Goal: Task Accomplishment & Management: Manage account settings

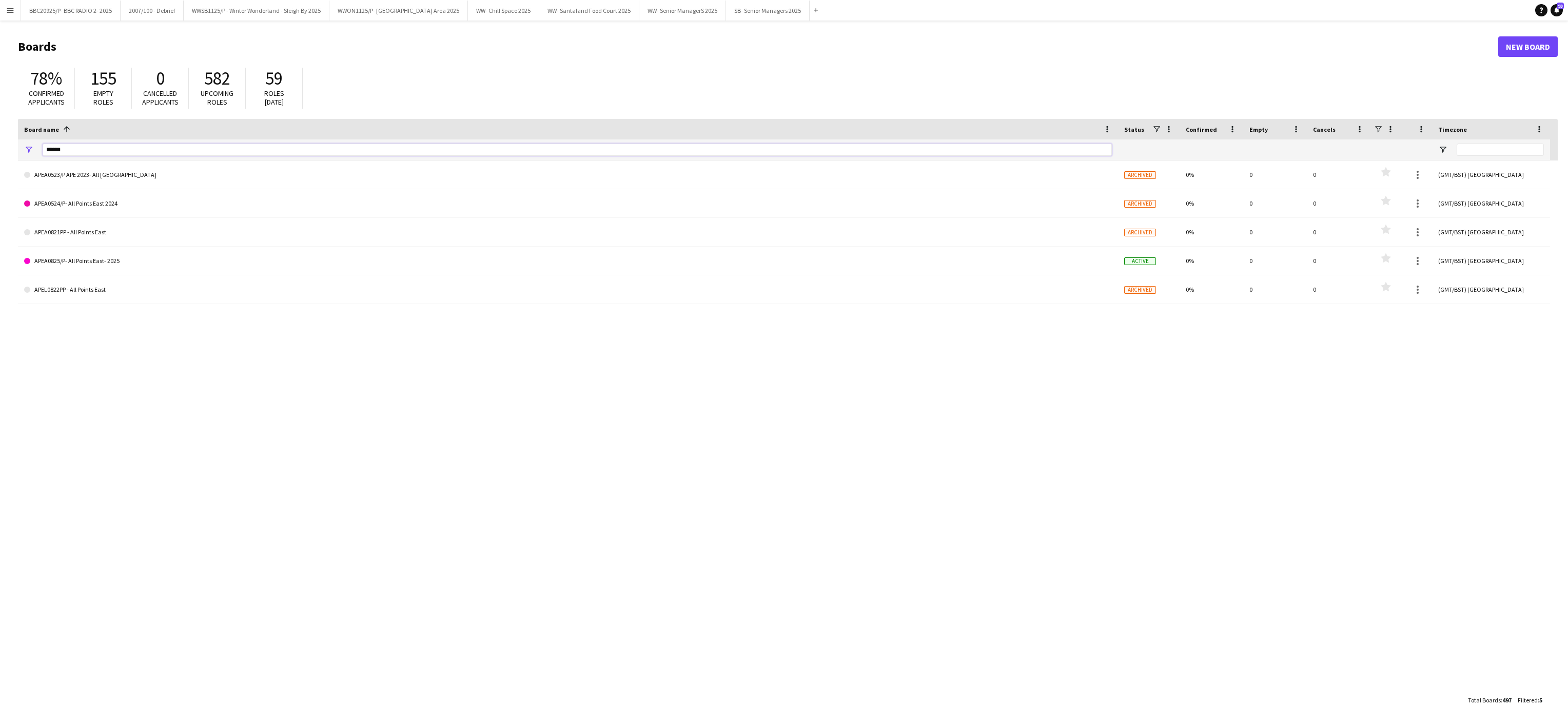
click at [98, 151] on input "******" at bounding box center [577, 150] width 1070 height 12
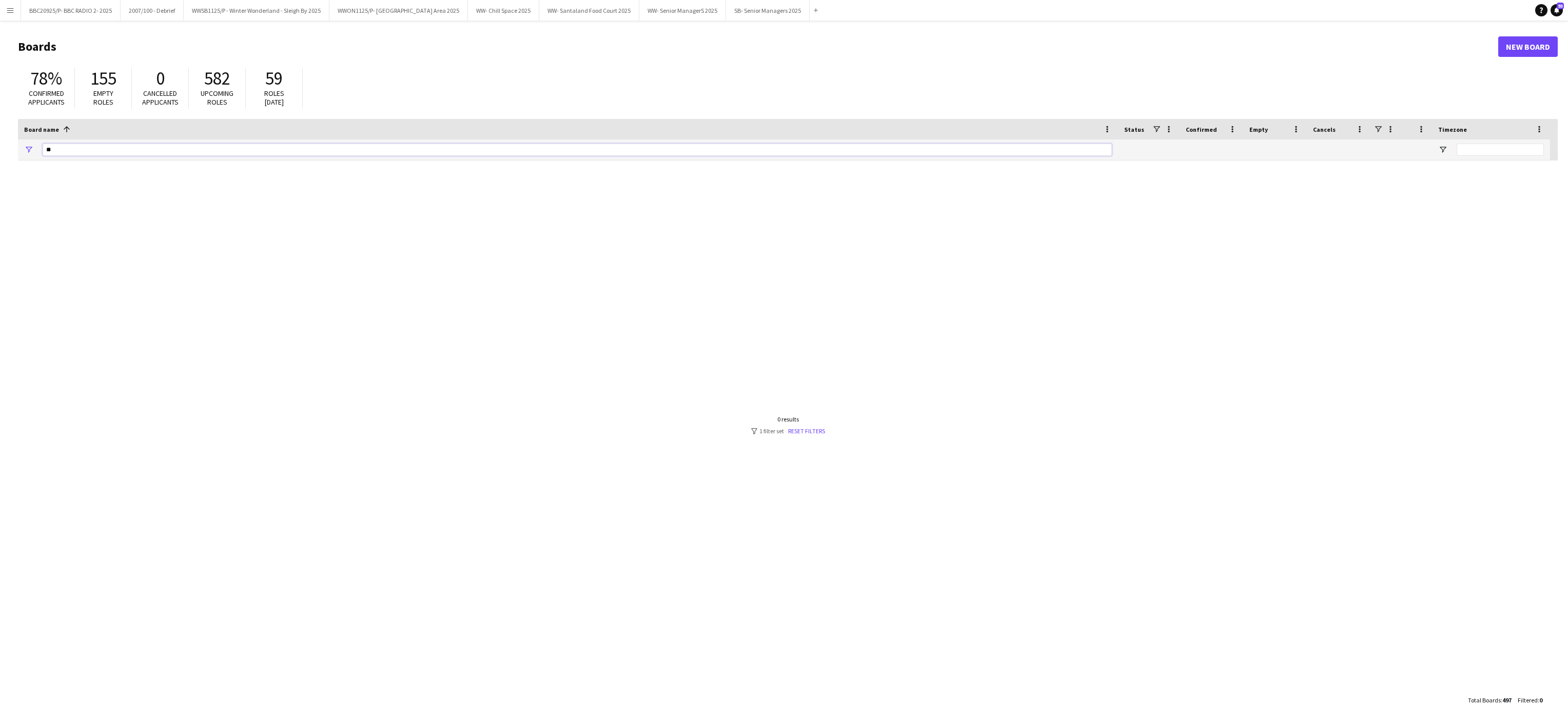
type input "*"
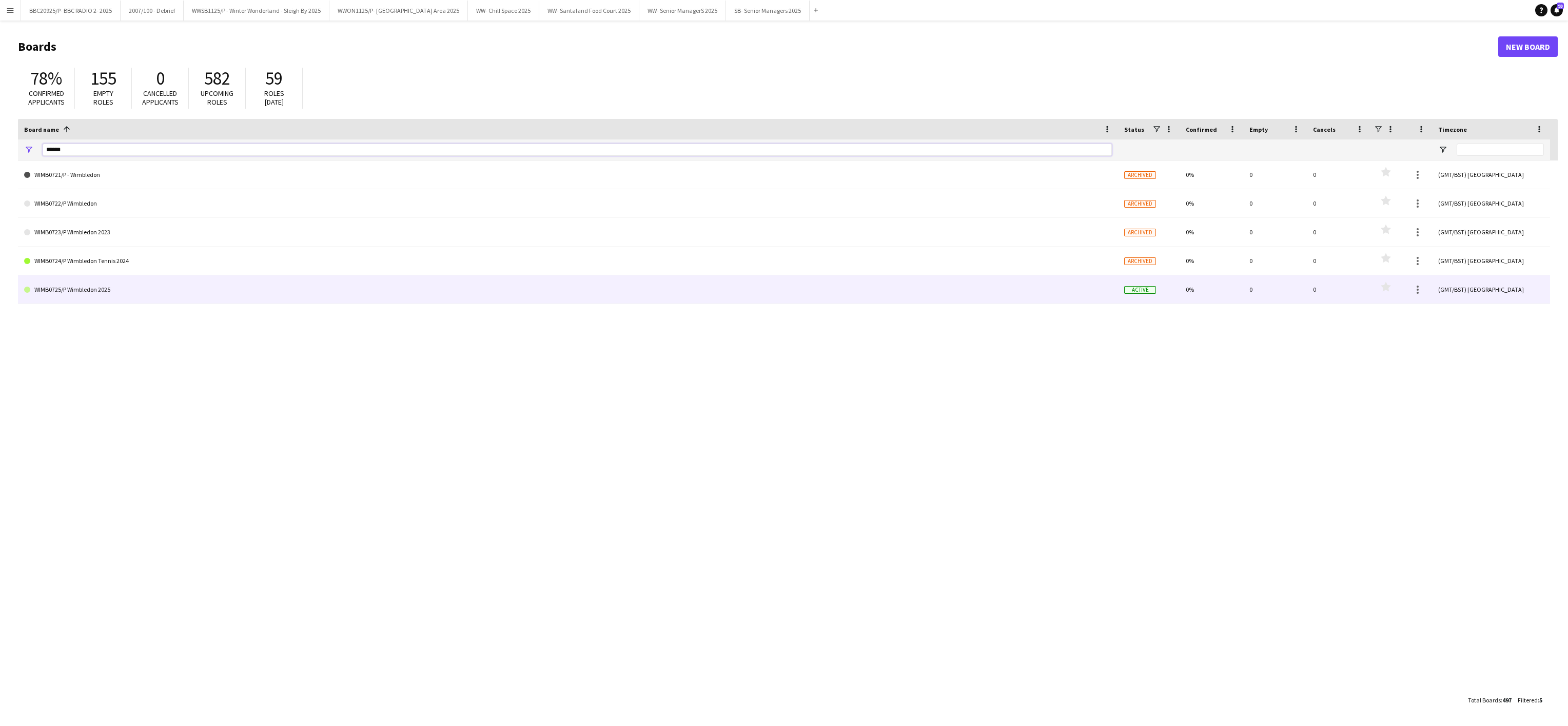
type input "******"
click at [143, 289] on link "WIMB0725/P Wimbledon 2025" at bounding box center [568, 290] width 1088 height 28
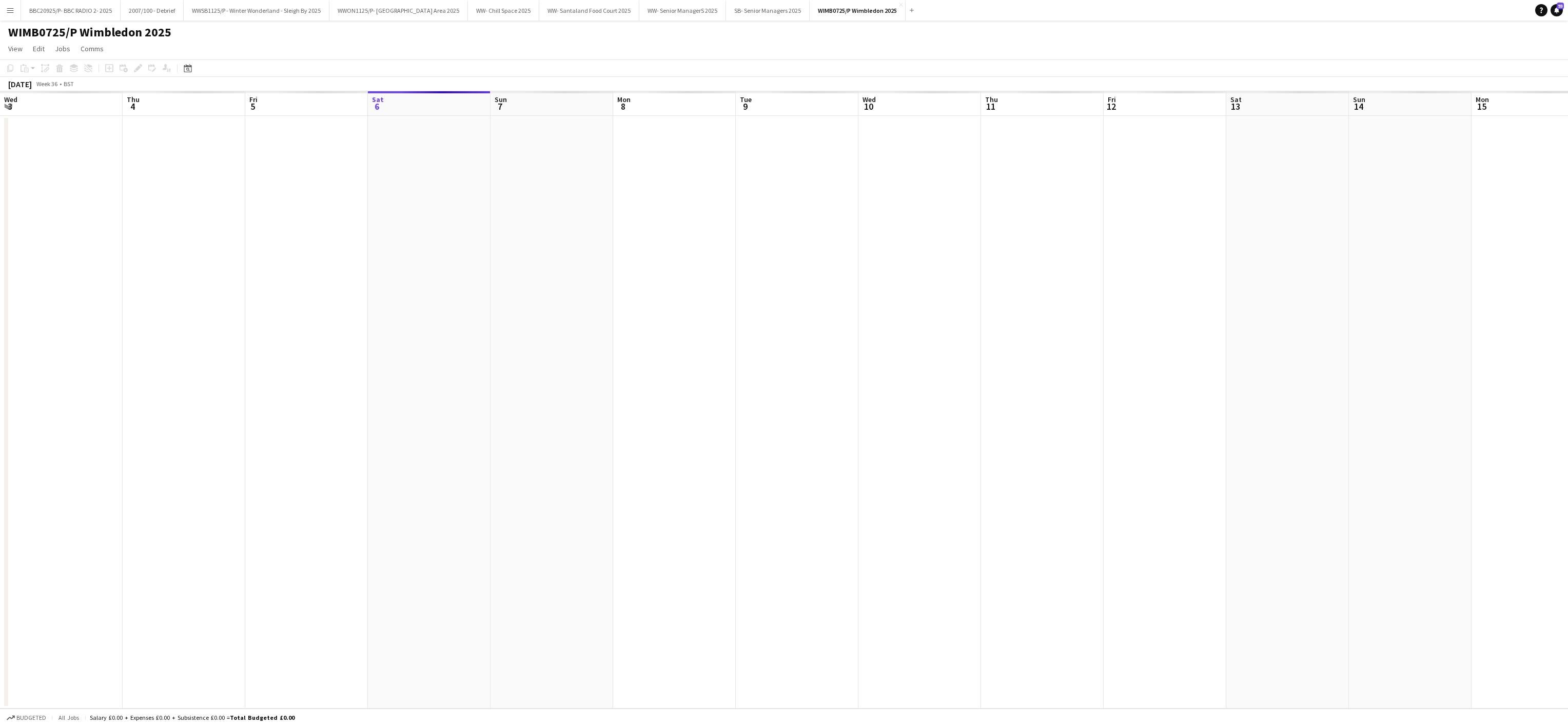
scroll to position [0, 245]
click at [191, 67] on div "Date picker" at bounding box center [188, 69] width 12 height 12
click at [252, 103] on span "Previous month" at bounding box center [250, 104] width 21 height 21
click at [211, 211] on span "30" at bounding box center [216, 211] width 12 height 12
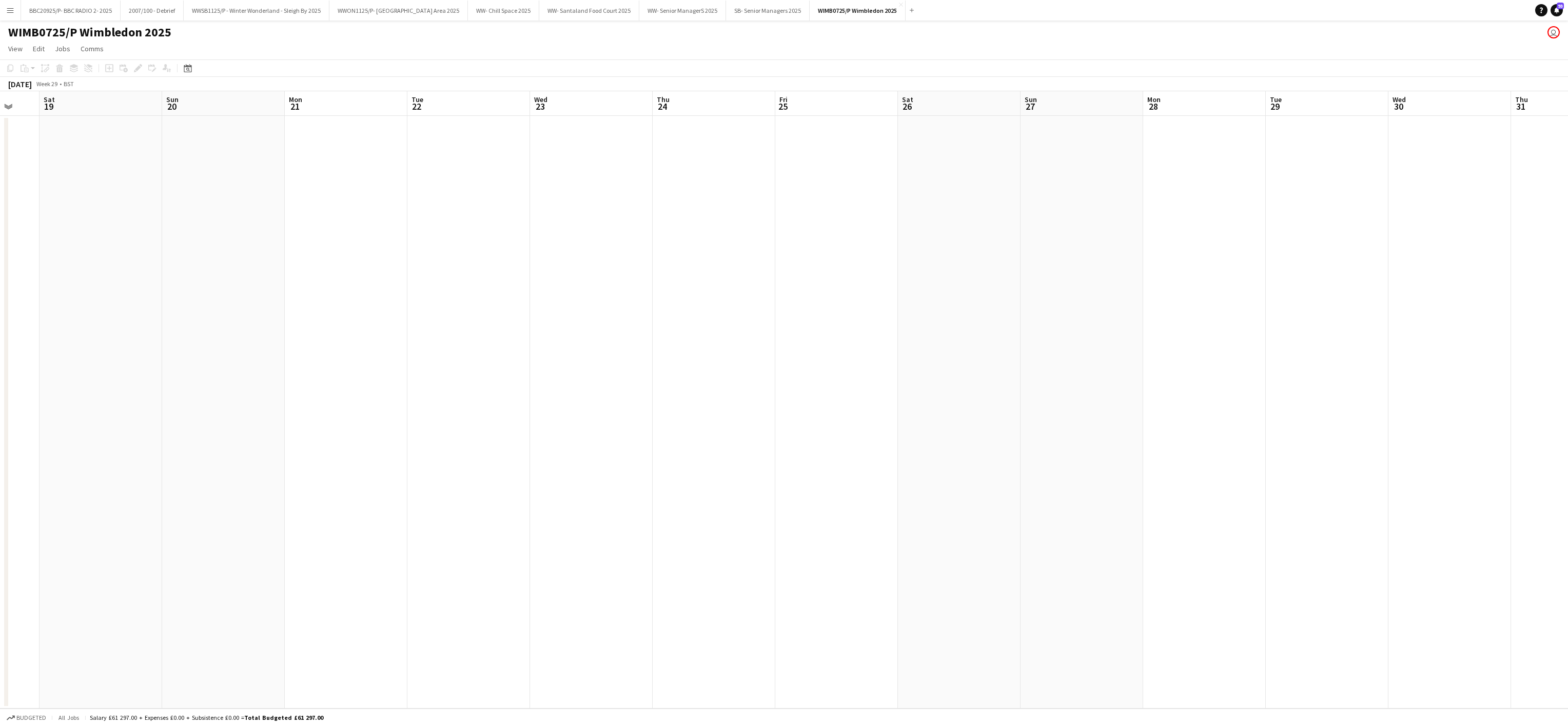
drag, startPoint x: 550, startPoint y: 474, endPoint x: 955, endPoint y: 475, distance: 405.0
click at [955, 475] on app-calendar-viewport "Thu 17 Fri 18 Sat 19 Sun 20 Mon 21 Tue 22 Wed 23 Thu 24 Fri 25 Sat 26 Sun 27 Mo…" at bounding box center [784, 400] width 1568 height 617
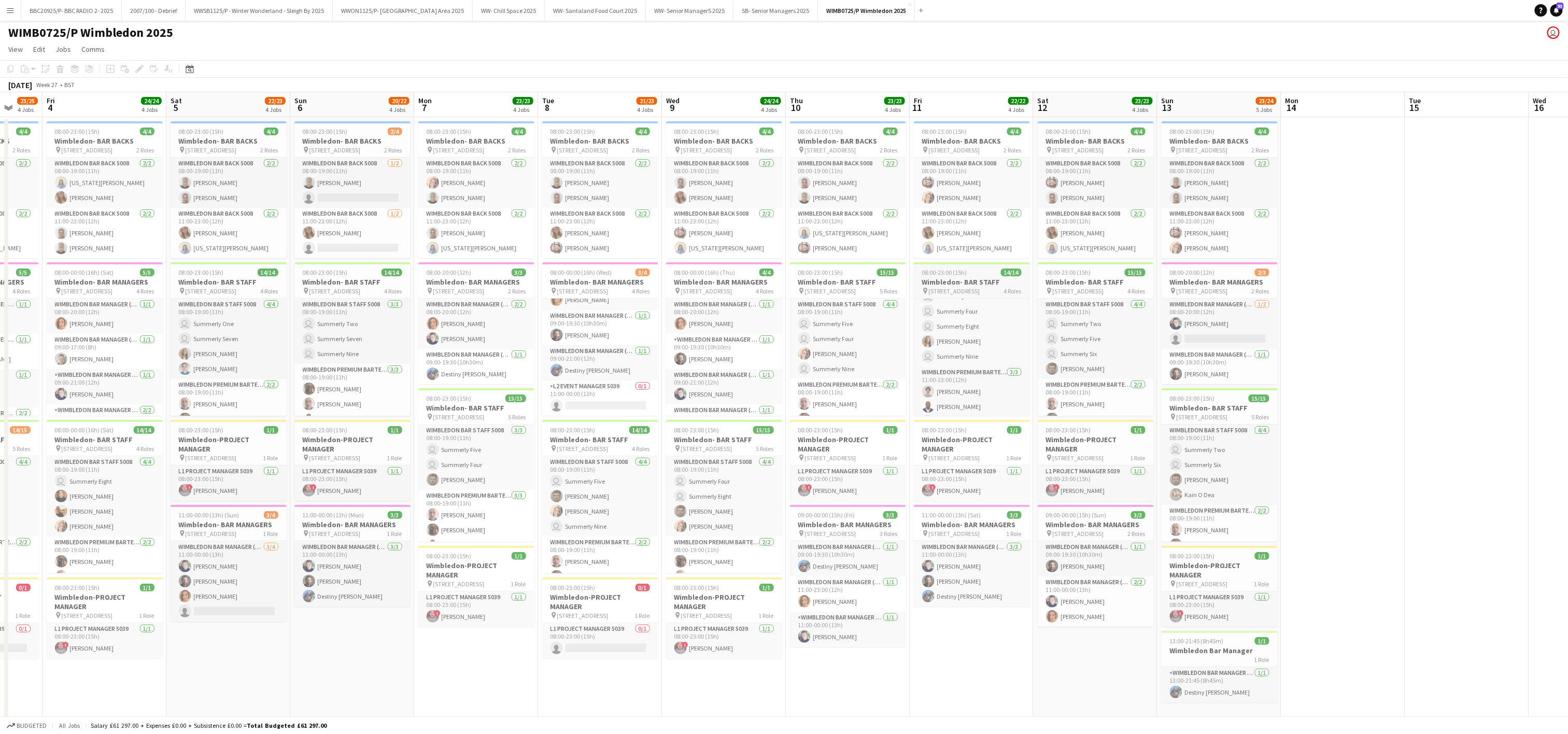
scroll to position [176, 0]
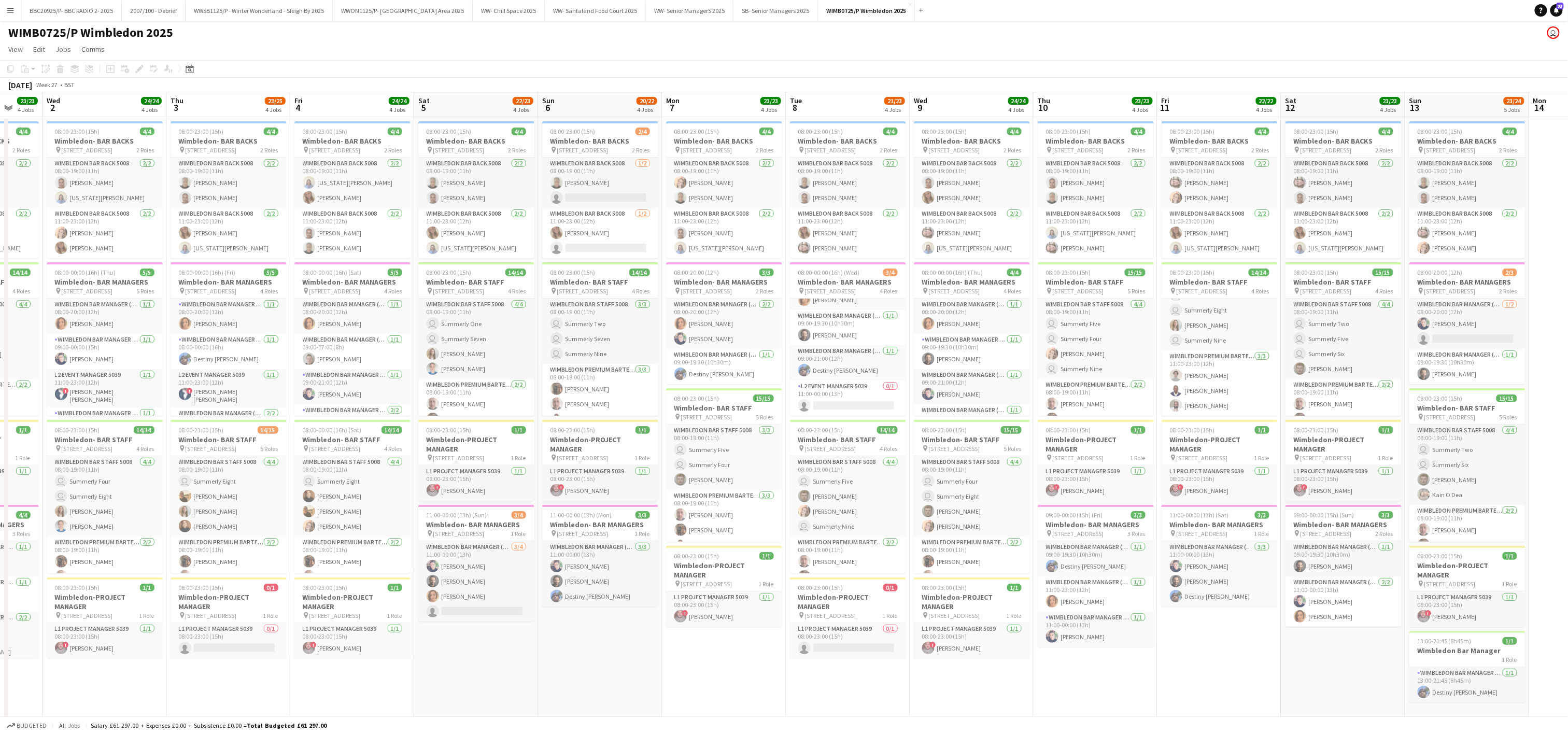
drag, startPoint x: 536, startPoint y: 591, endPoint x: 678, endPoint y: 577, distance: 142.7
click at [678, 577] on app-calendar-viewport "Sun 29 Mon 30 23/23 4 Jobs Tue 1 23/23 4 Jobs Wed 2 24/24 4 Jobs Thu 3 23/25 4 …" at bounding box center [784, 419] width 1568 height 653
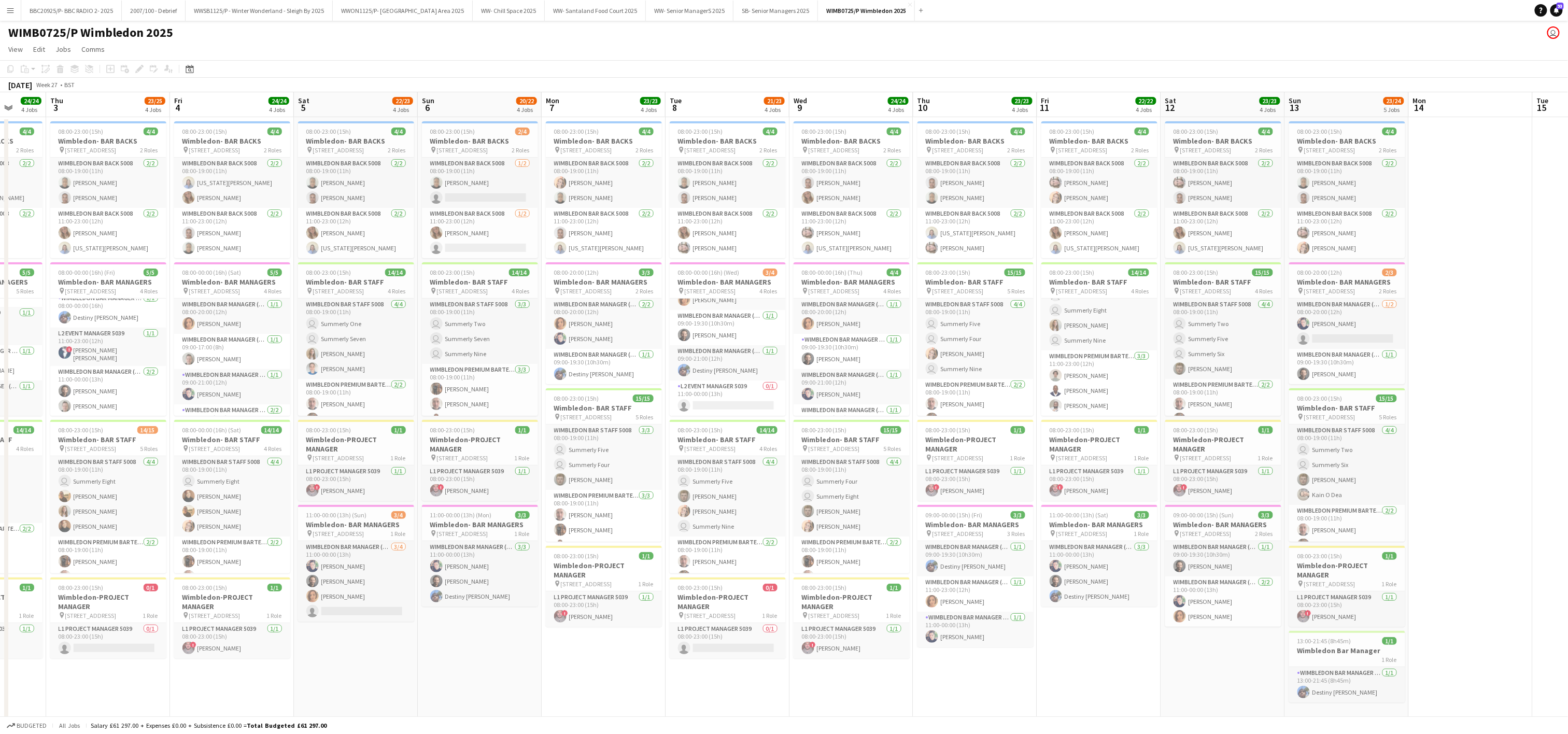
scroll to position [0, 332]
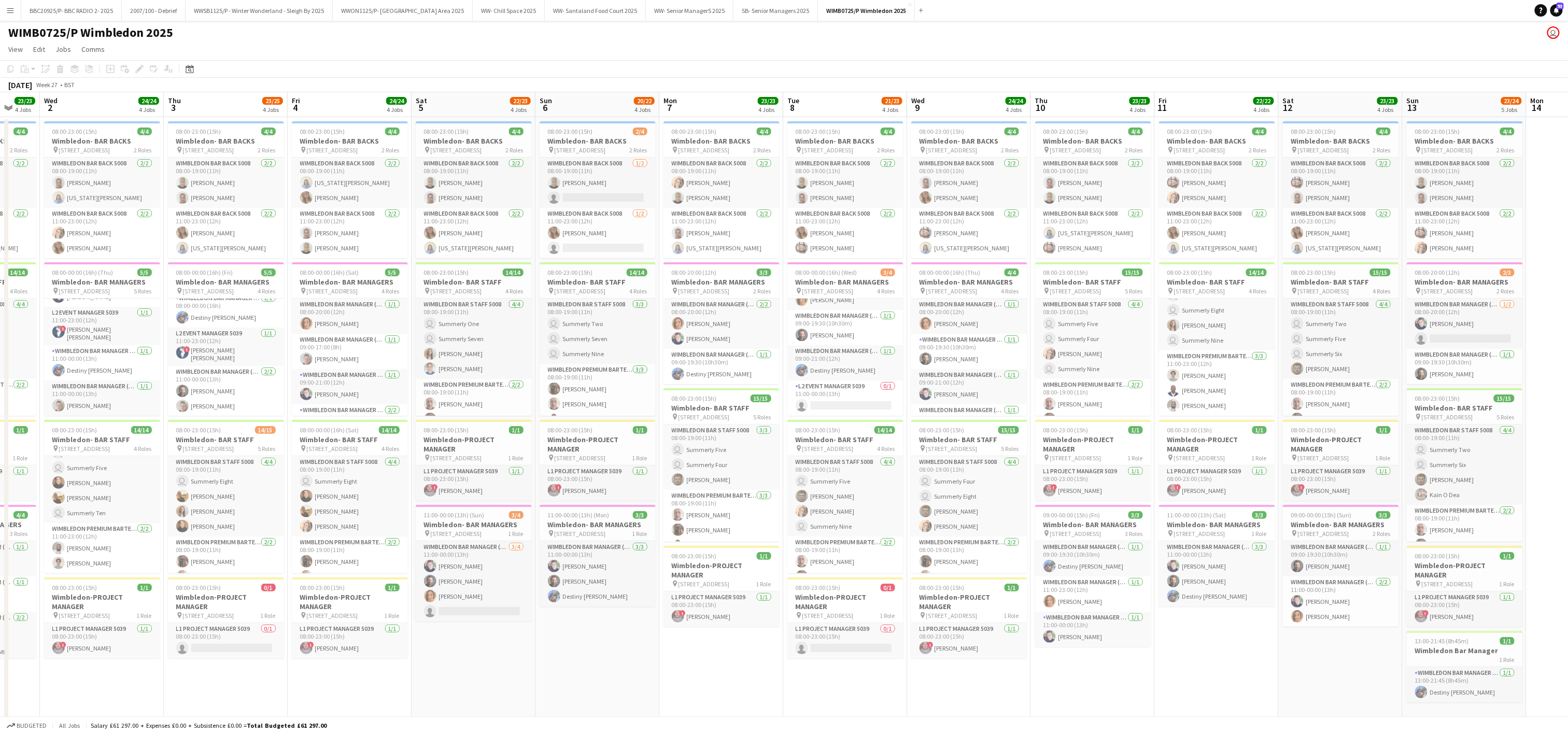
drag, startPoint x: 849, startPoint y: 608, endPoint x: 604, endPoint y: 600, distance: 245.1
click at [604, 600] on app-calendar-viewport "Sun 29 16/16 3 Jobs Mon 30 23/23 4 Jobs Tue 1 23/23 4 Jobs Wed 2 24/24 4 Jobs T…" at bounding box center [784, 419] width 1568 height 653
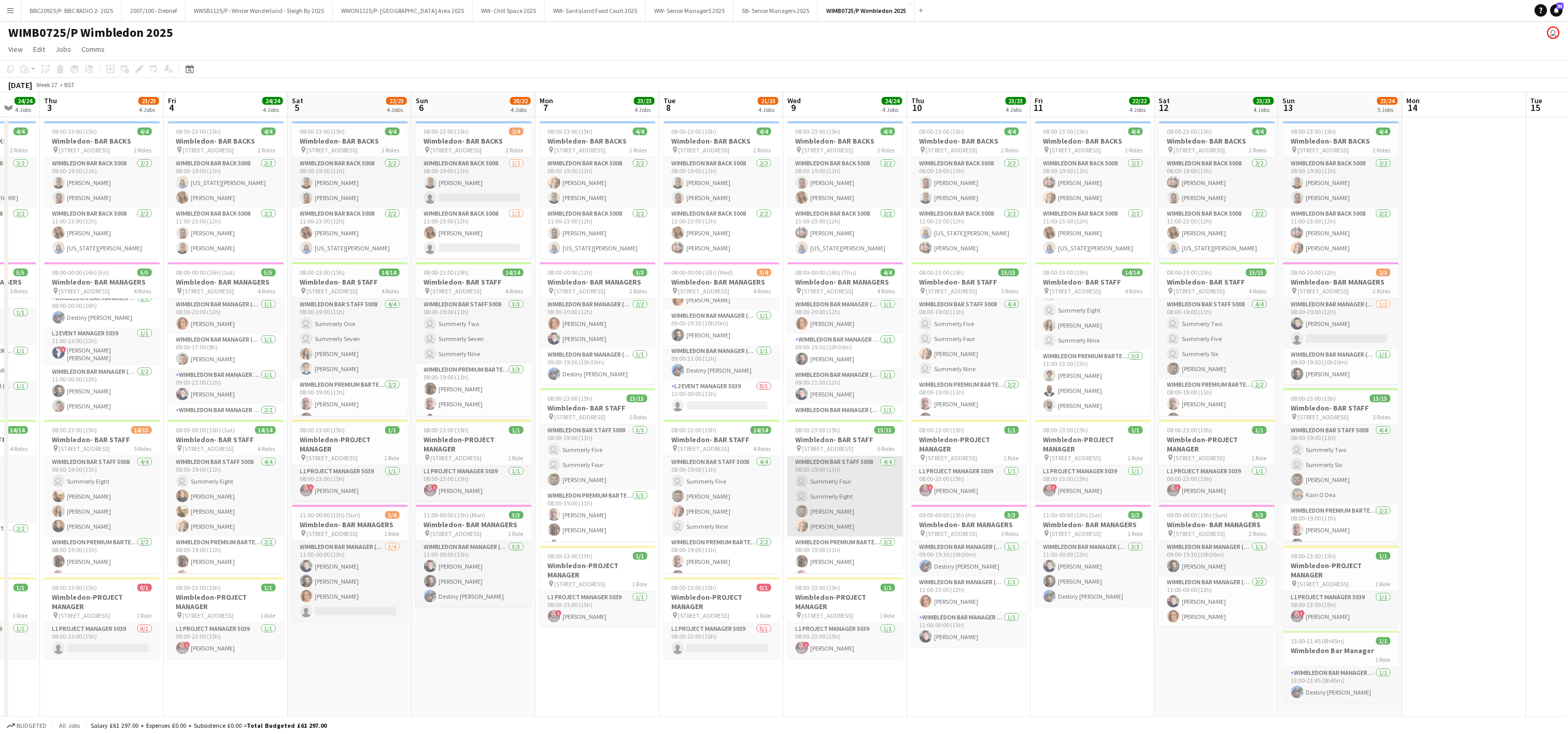
click at [828, 528] on app-card-role "Wimbledon Bar Staff 5008 [DATE] 08:00-19:00 (11h) user Summerly Four user Summe…" at bounding box center [845, 496] width 116 height 81
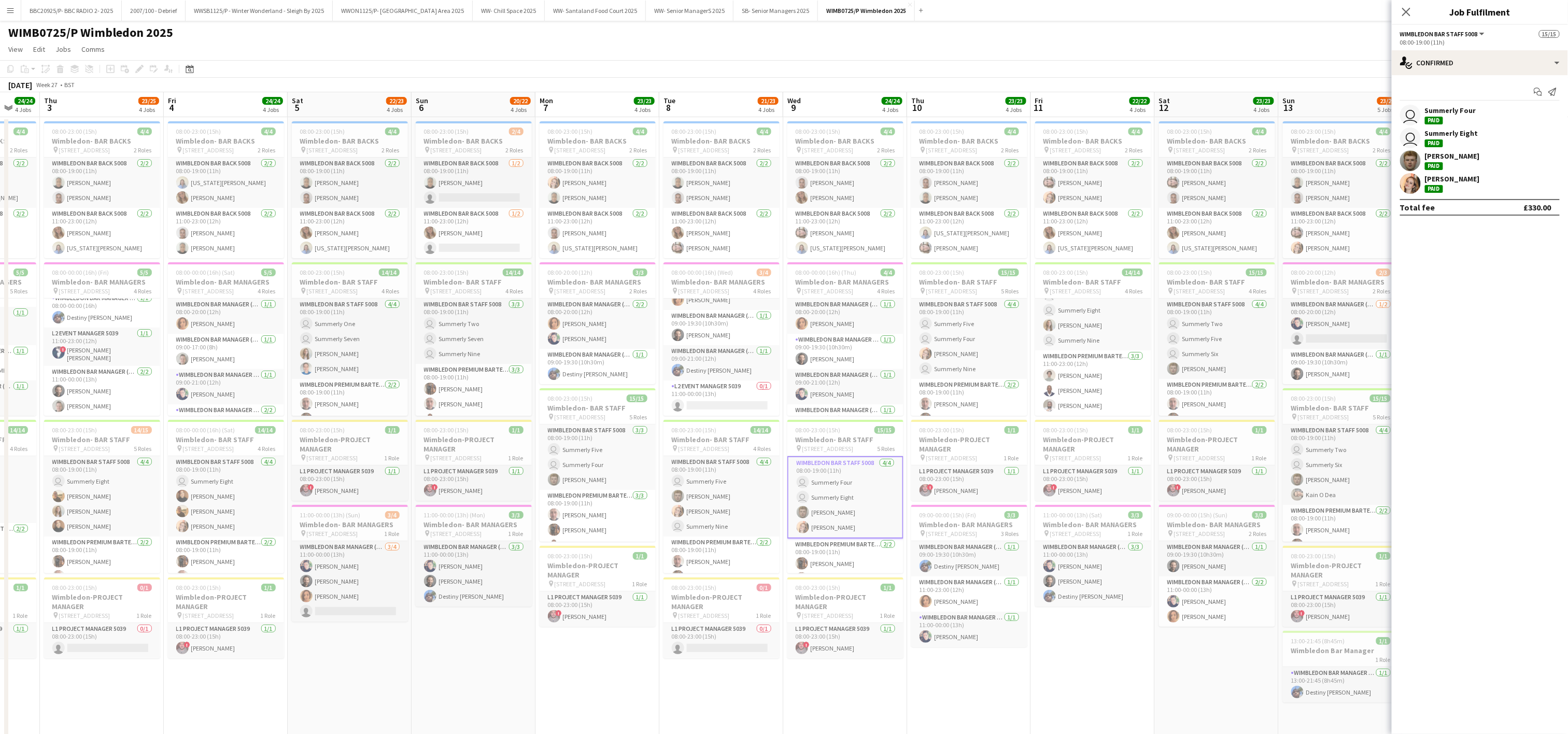
click at [1408, 194] on app-user-avatar at bounding box center [1411, 184] width 21 height 21
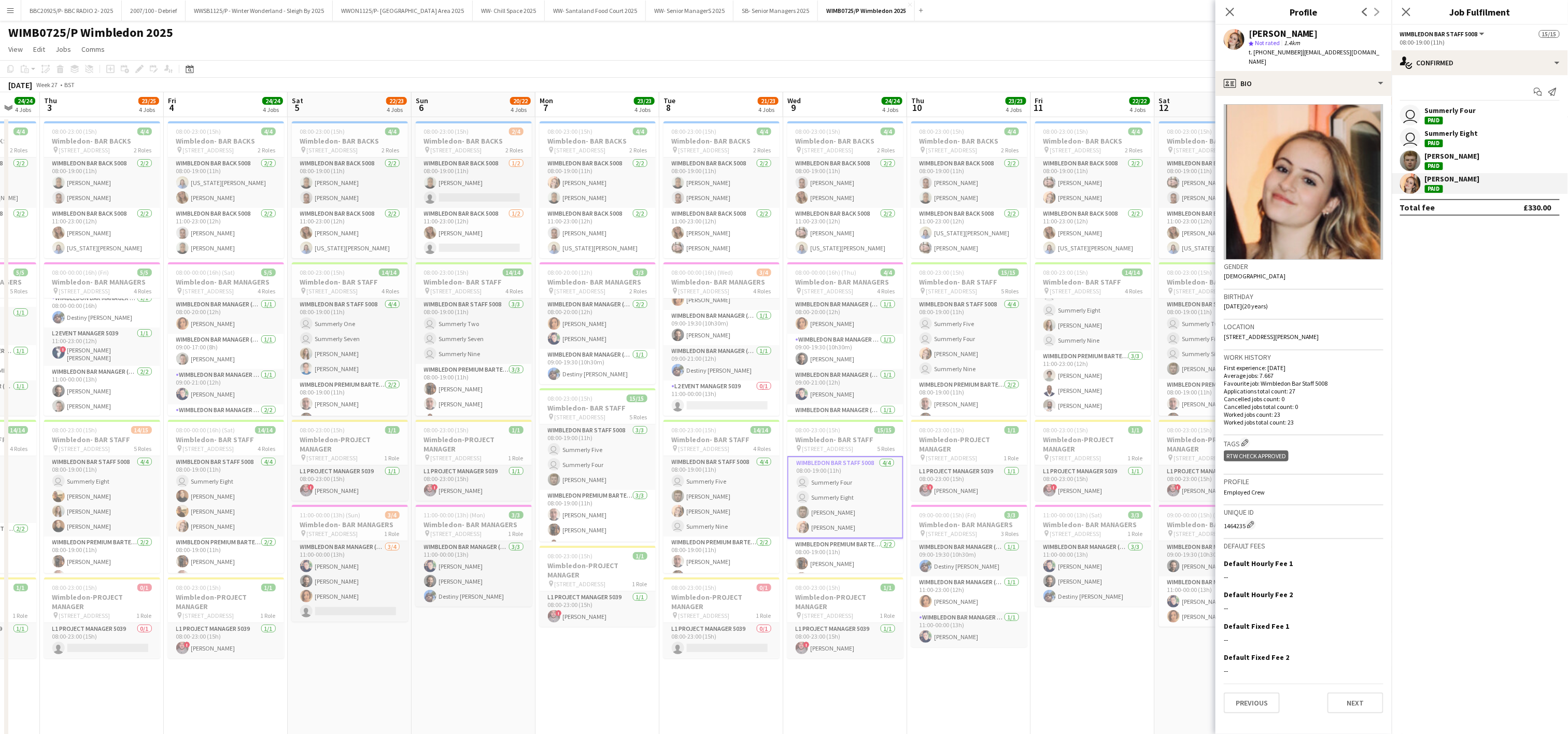
click at [1047, 685] on app-date-cell "08:00-23:00 (15h) 4/4 Wimbledon- BAR BACKS pin [GEOGRAPHIC_DATA] 2 Roles Wimble…" at bounding box center [1092, 431] width 124 height 628
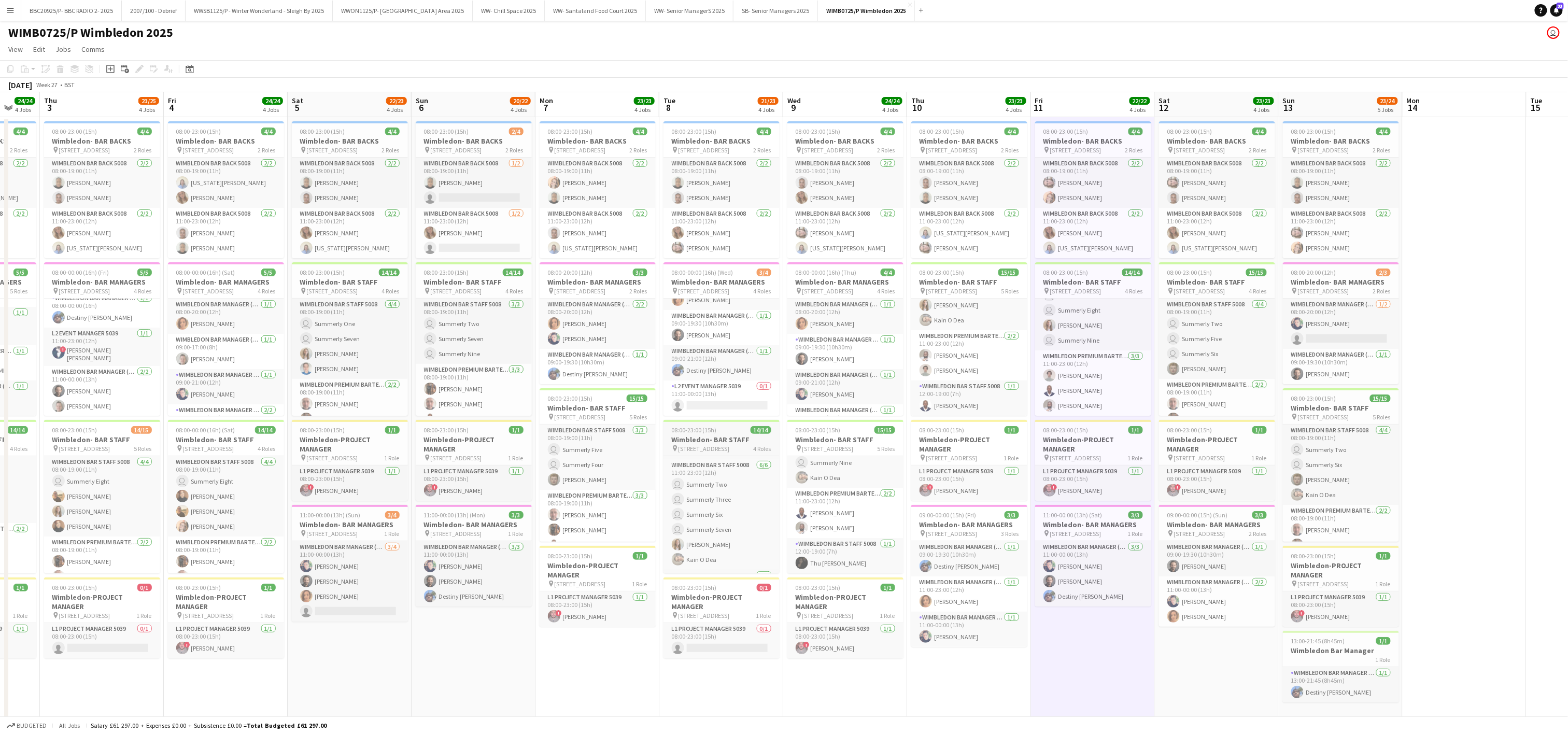
scroll to position [176, 0]
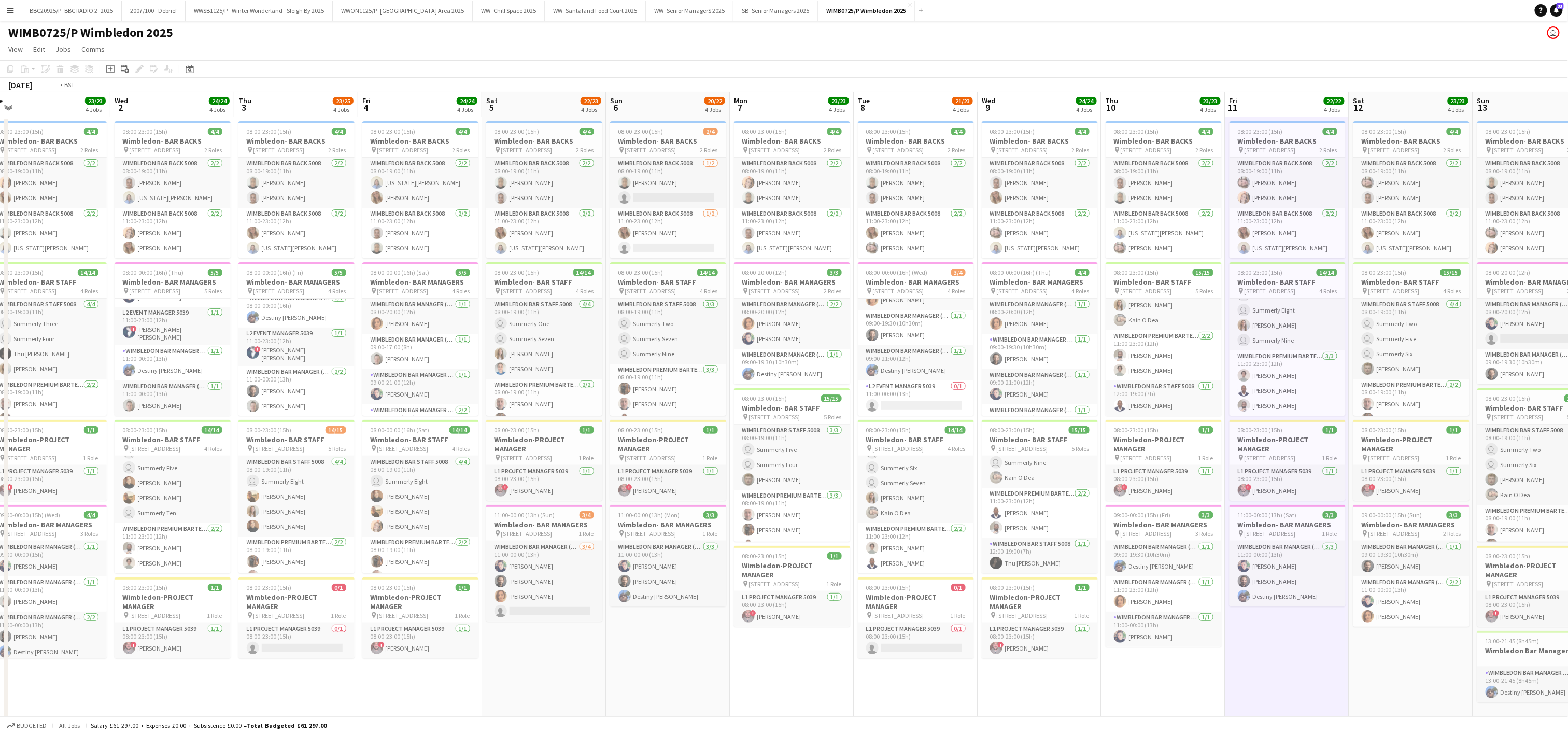
drag, startPoint x: 398, startPoint y: 684, endPoint x: 854, endPoint y: 646, distance: 457.6
click at [854, 646] on app-calendar-viewport "Sun 29 16/16 3 Jobs Mon 30 23/23 4 Jobs Tue 1 23/23 4 Jobs Wed 2 24/24 4 Jobs T…" at bounding box center [784, 419] width 1568 height 653
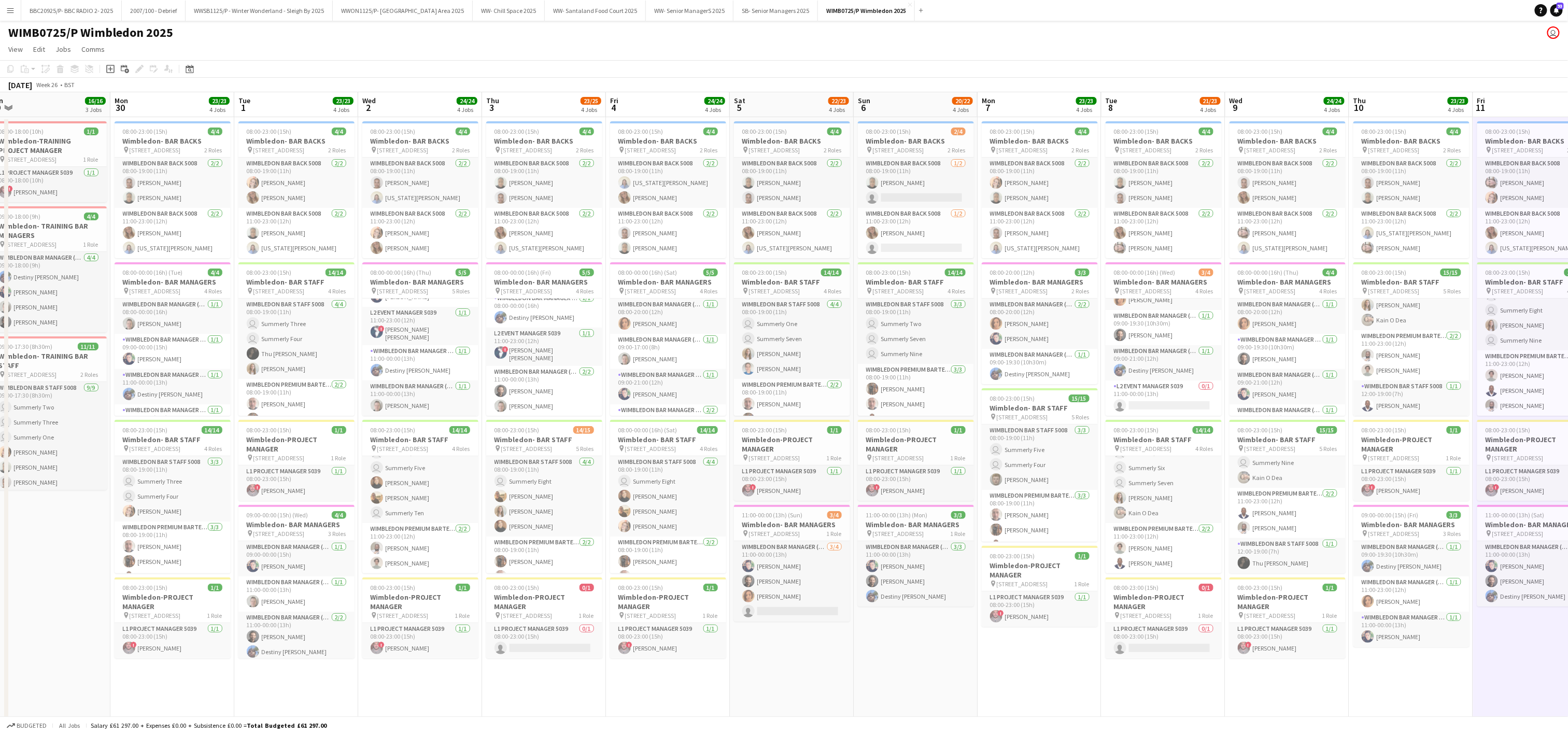
scroll to position [0, 248]
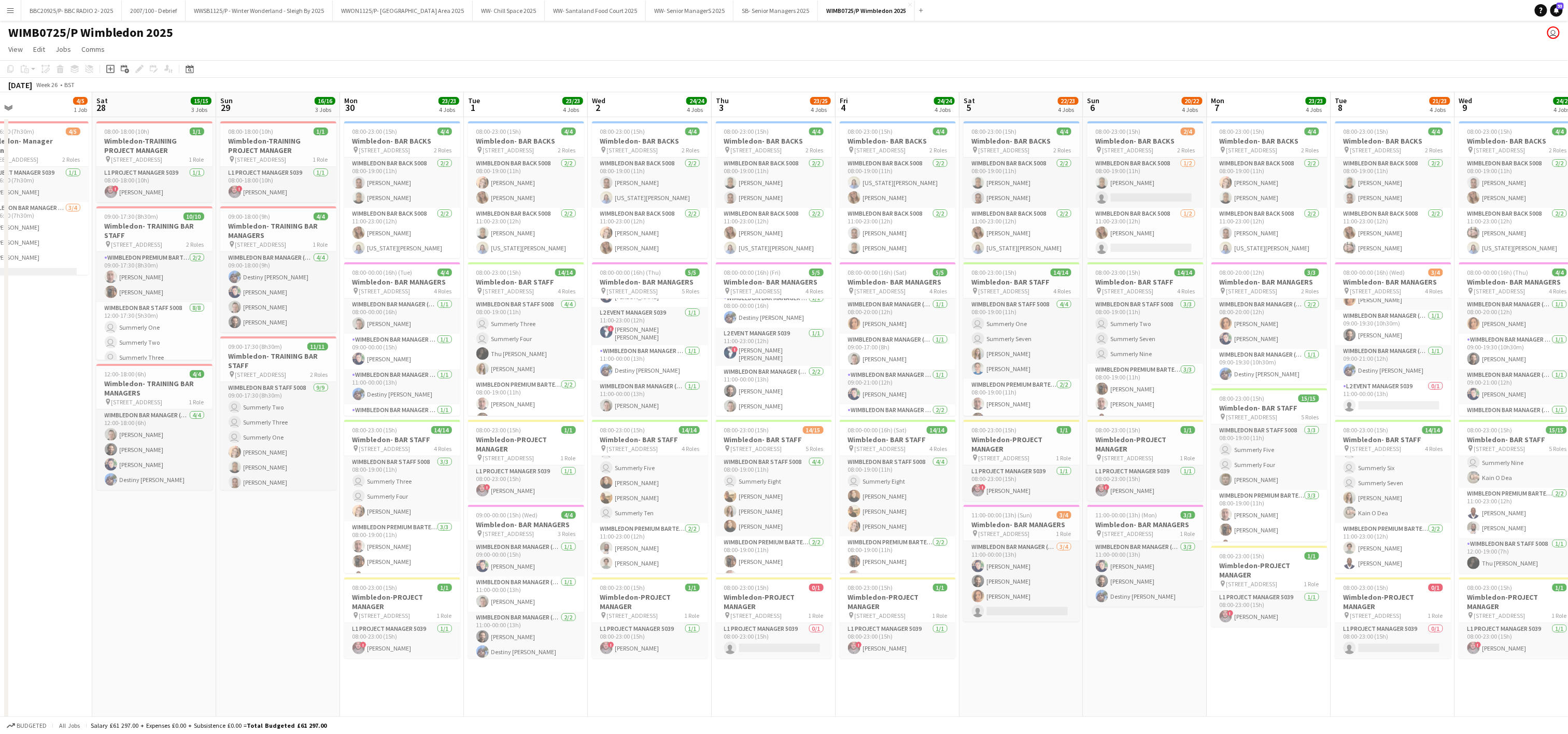
drag, startPoint x: 83, startPoint y: 488, endPoint x: 300, endPoint y: 490, distance: 217.0
click at [300, 490] on app-calendar-viewport "Wed 25 Thu 26 Fri 27 4/5 1 Job Sat 28 15/15 3 Jobs Sun 29 16/16 3 Jobs Mon 30 2…" at bounding box center [784, 419] width 1568 height 653
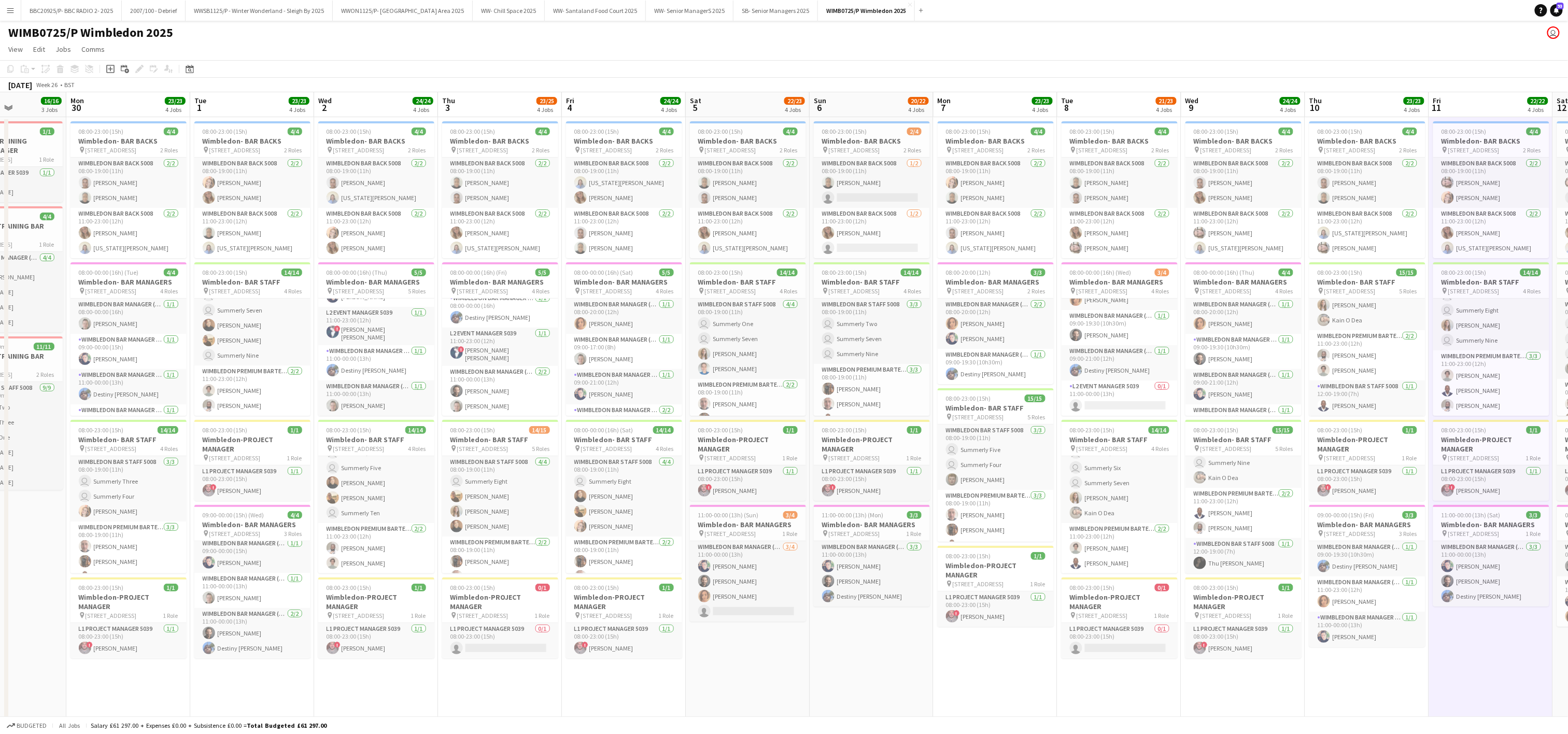
scroll to position [0, 428]
drag, startPoint x: 1230, startPoint y: 413, endPoint x: 955, endPoint y: 378, distance: 277.2
click at [955, 378] on app-calendar-viewport "Thu 26 Fri 27 4/5 1 Job Sat 28 15/15 3 Jobs Sun 29 16/16 3 Jobs Mon 30 23/23 4 …" at bounding box center [784, 419] width 1568 height 653
click at [238, 198] on app-card-role "Wimbledon Bar Back 5008 [DATE] 08:00-19:00 (11h) [PERSON_NAME] [PERSON_NAME]" at bounding box center [254, 183] width 116 height 50
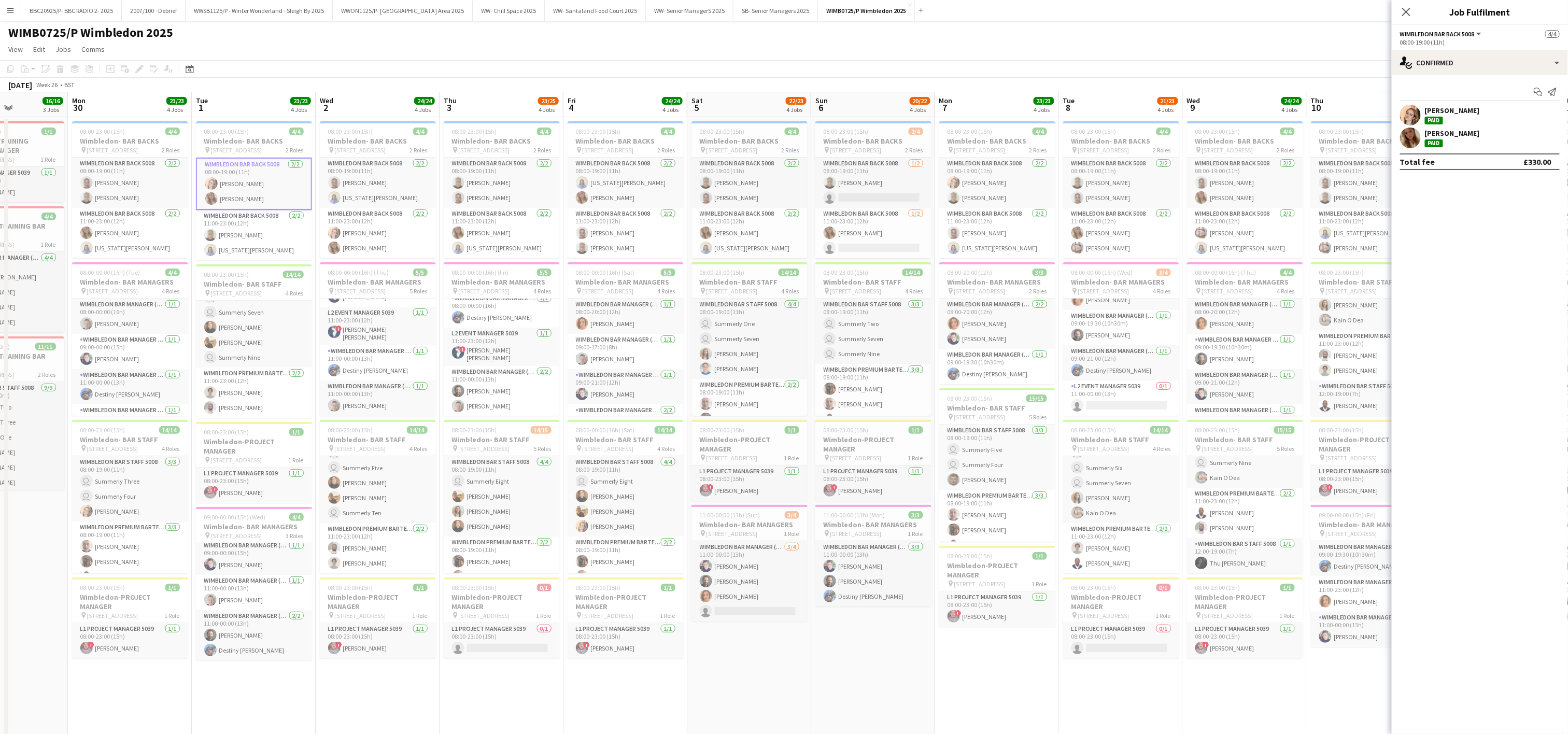
click at [1420, 139] on app-user-avatar at bounding box center [1411, 138] width 21 height 21
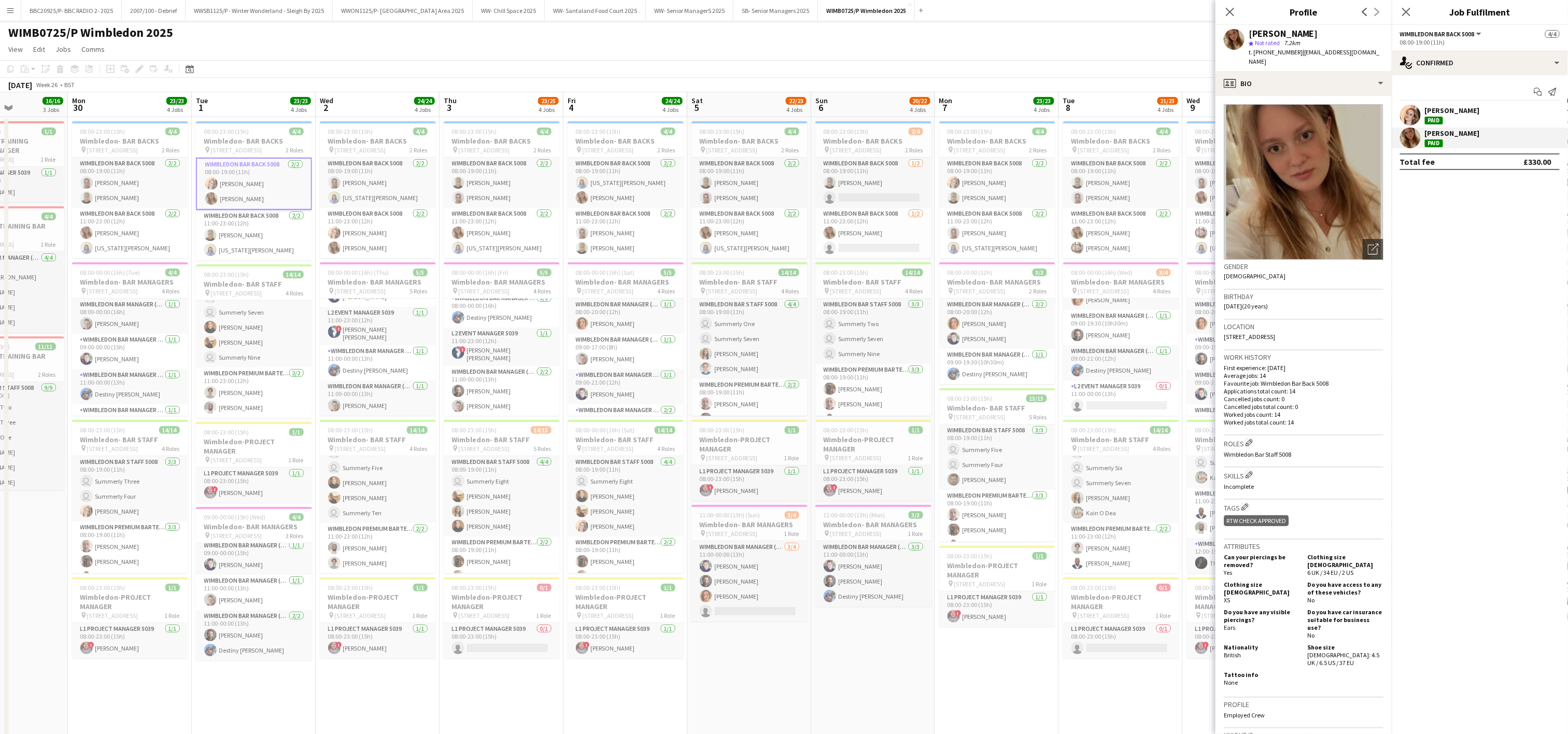
click at [1170, 35] on div "WIMB0725/P Wimbledon 2025 user" at bounding box center [784, 31] width 1568 height 20
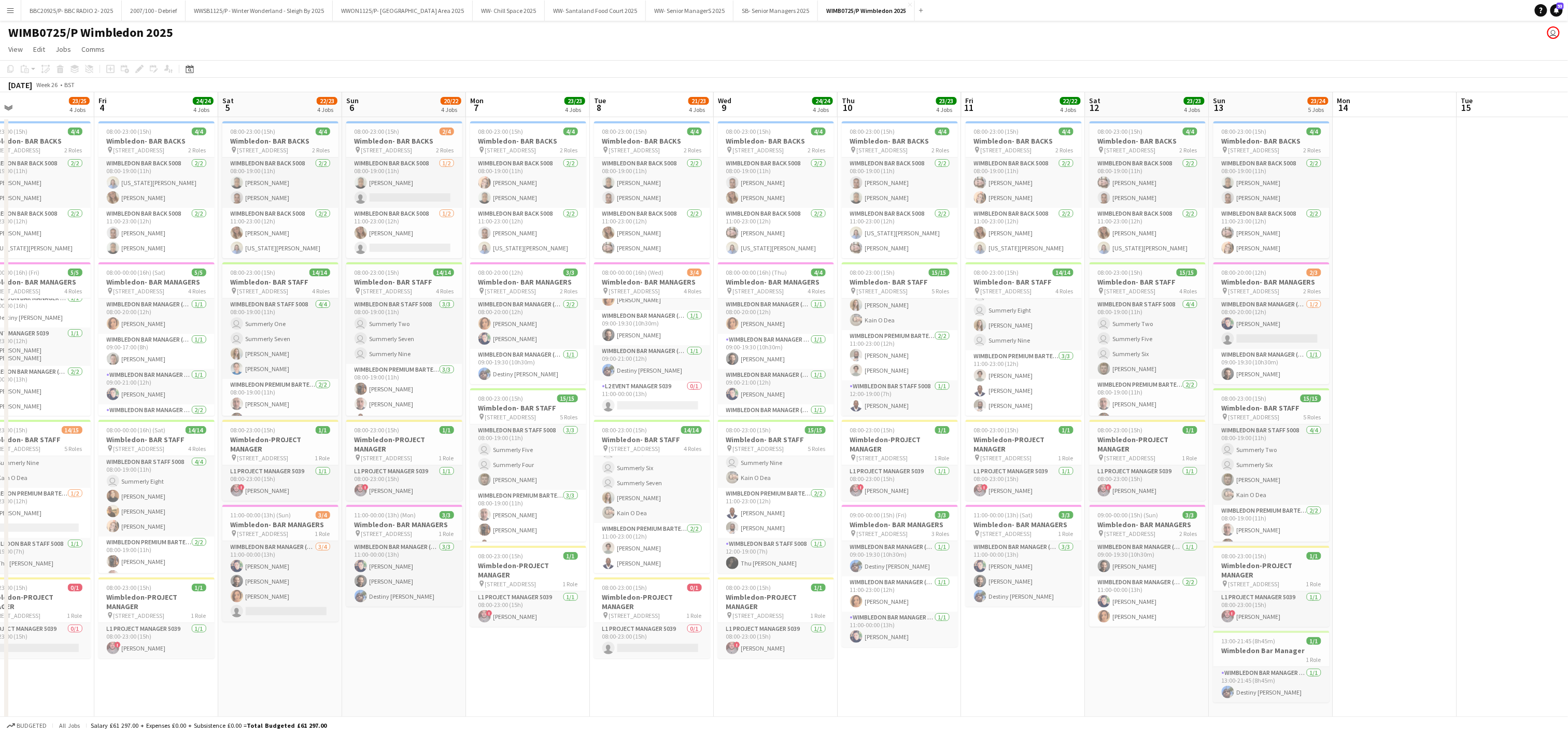
scroll to position [0, 422]
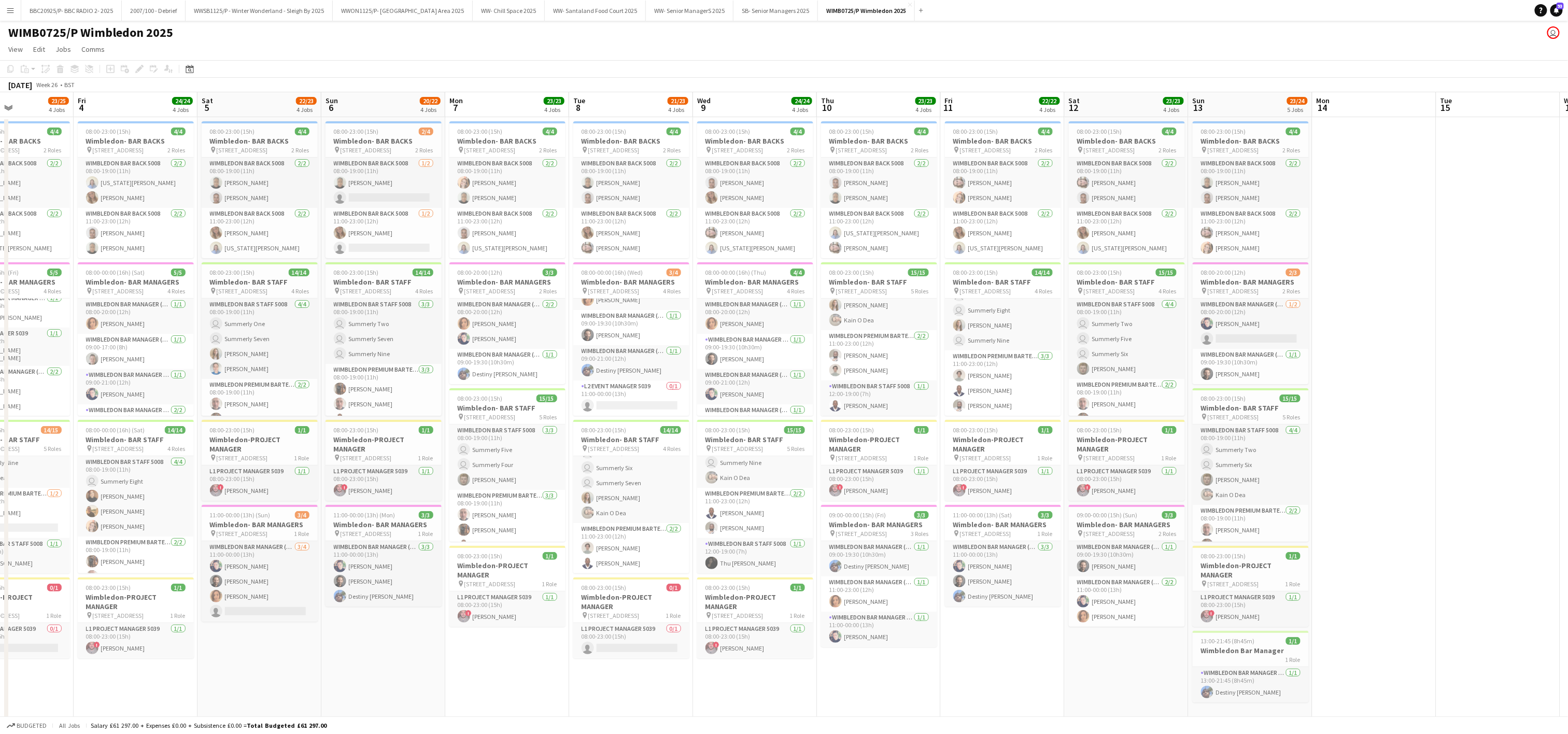
drag, startPoint x: 1224, startPoint y: 684, endPoint x: 734, endPoint y: 641, distance: 491.9
click at [734, 641] on app-calendar-viewport "Mon 30 23/23 4 Jobs Tue 1 23/23 4 Jobs Wed 2 24/24 4 Jobs Thu 3 23/25 4 Jobs Fr…" at bounding box center [784, 419] width 1568 height 653
